Goal: Information Seeking & Learning: Find specific page/section

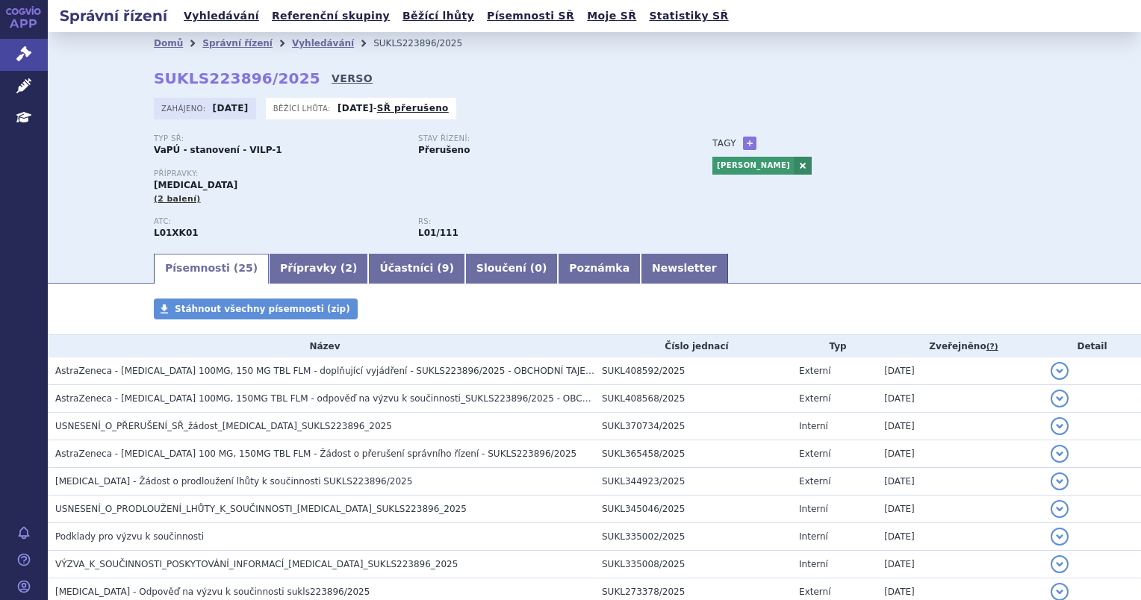
click at [331, 84] on link "VERSO" at bounding box center [351, 78] width 41 height 15
click at [331, 81] on link "VERSO" at bounding box center [351, 78] width 41 height 15
click at [302, 48] on link "Vyhledávání" at bounding box center [323, 43] width 62 height 10
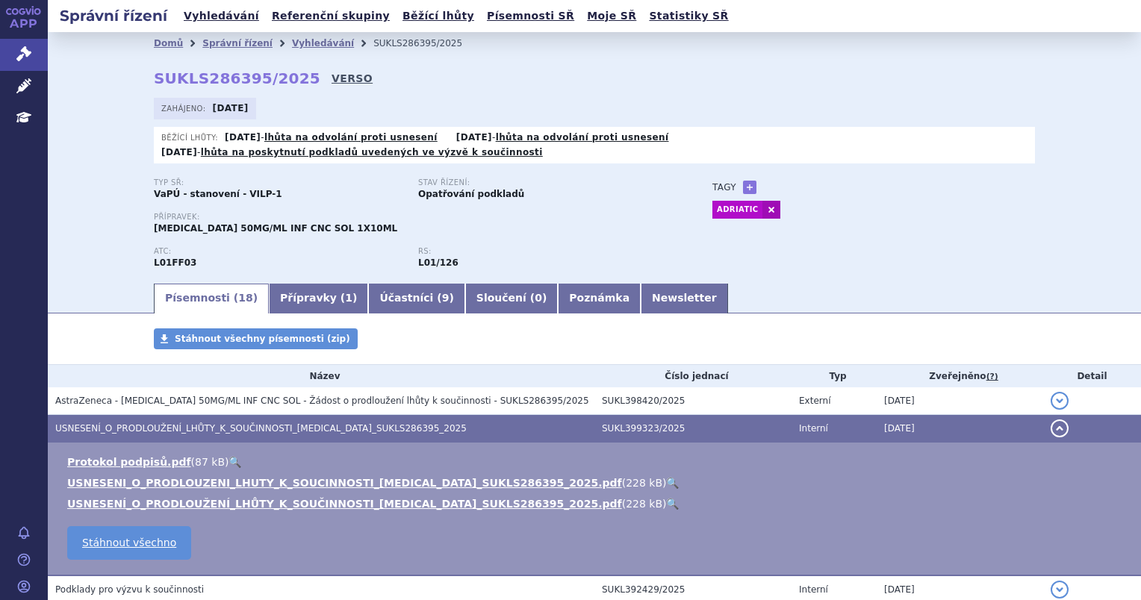
click at [331, 74] on link "VERSO" at bounding box center [351, 78] width 41 height 15
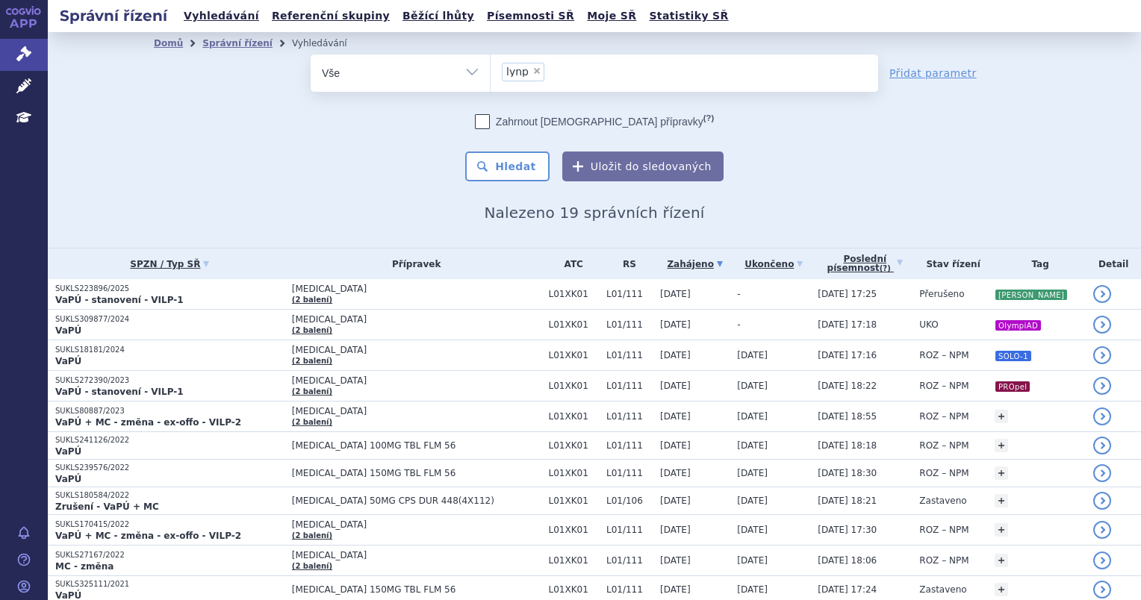
click at [788, 324] on td "-" at bounding box center [769, 325] width 81 height 31
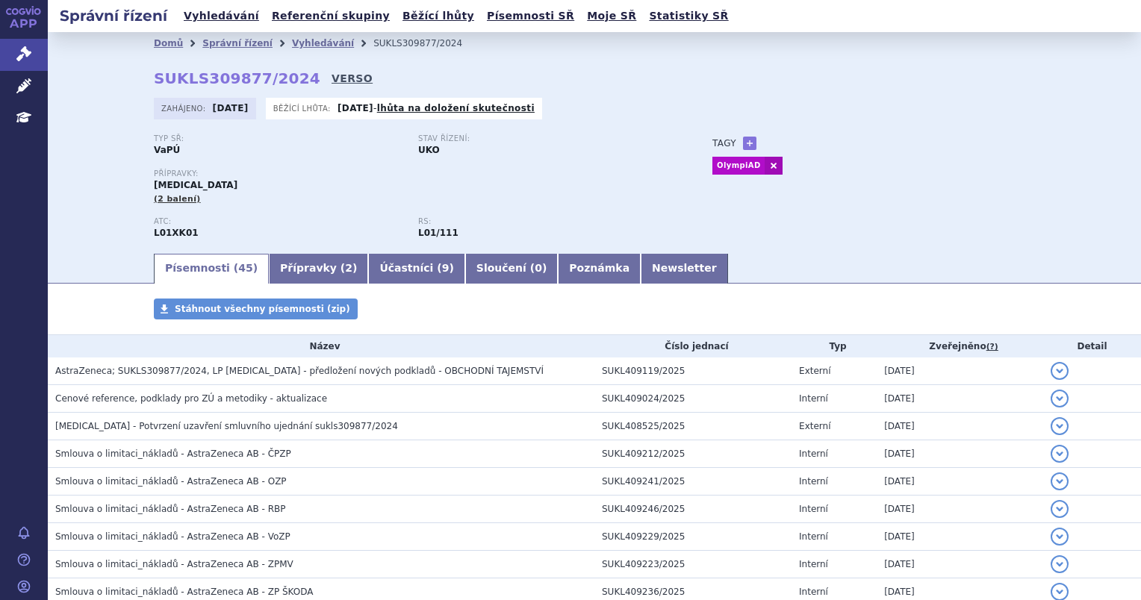
click at [331, 79] on link "VERSO" at bounding box center [351, 78] width 41 height 15
